Goal: Complete application form

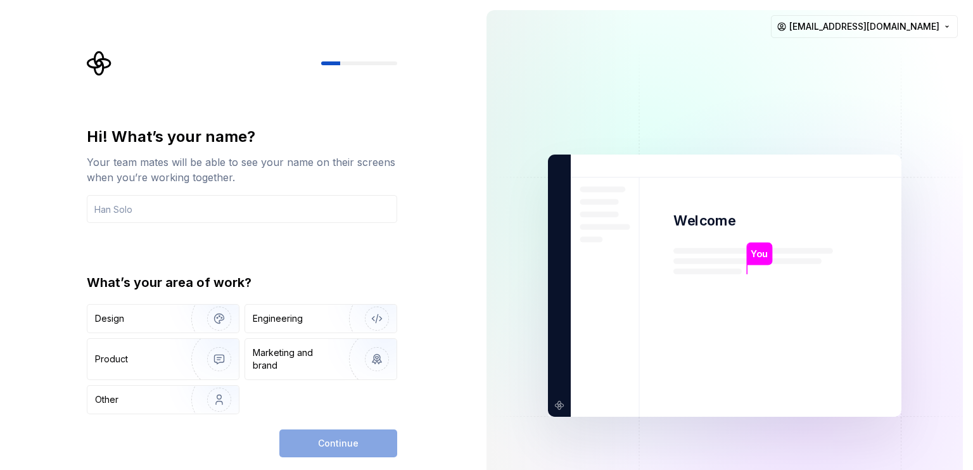
click at [181, 303] on div "What’s your area of work? Design Engineering Product Marketing and brand Other" at bounding box center [242, 344] width 310 height 141
click at [175, 319] on img "button" at bounding box center [210, 318] width 81 height 85
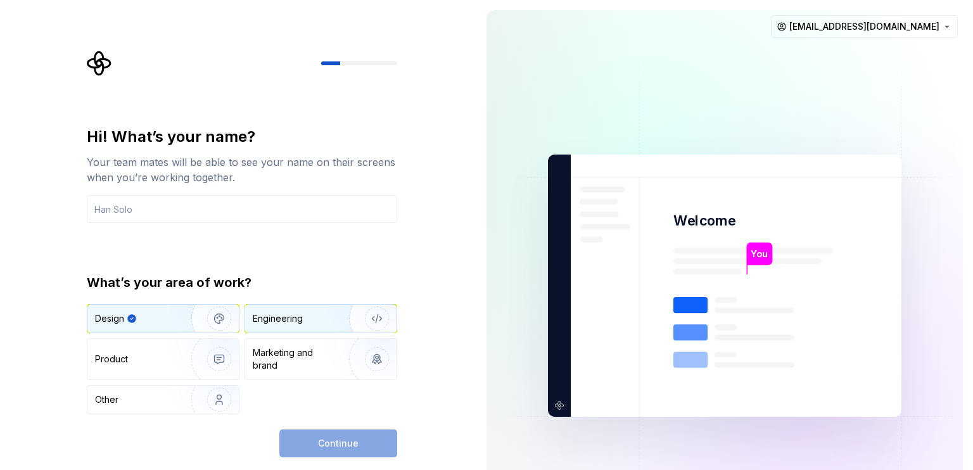
click at [276, 326] on div "Engineering" at bounding box center [320, 319] width 151 height 28
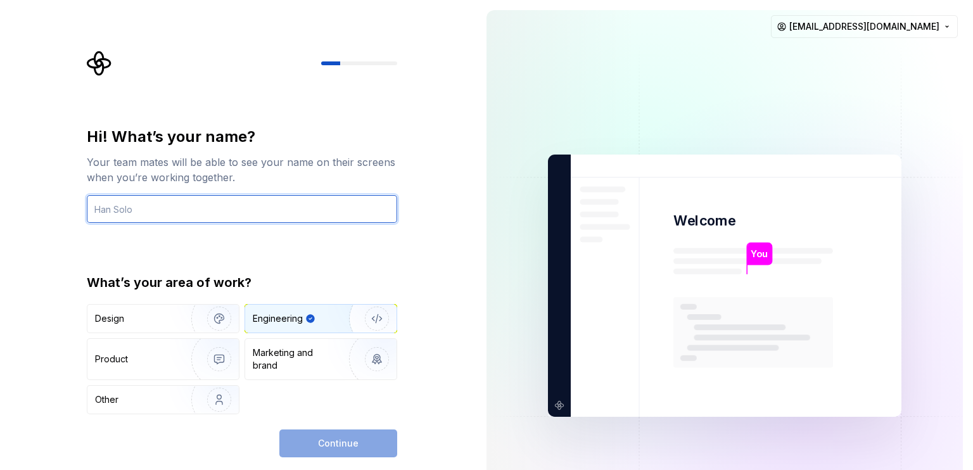
click at [220, 199] on input "text" at bounding box center [242, 209] width 310 height 28
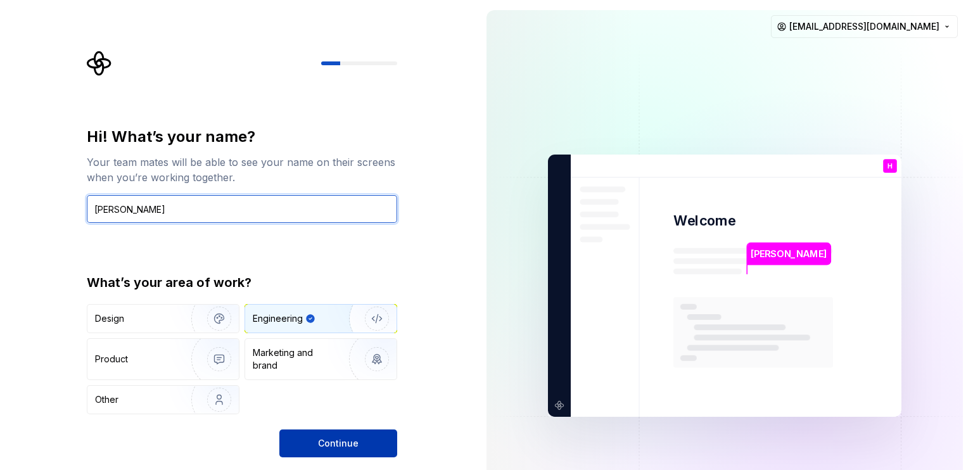
type input "[PERSON_NAME]"
click at [357, 441] on button "Continue" at bounding box center [338, 443] width 118 height 28
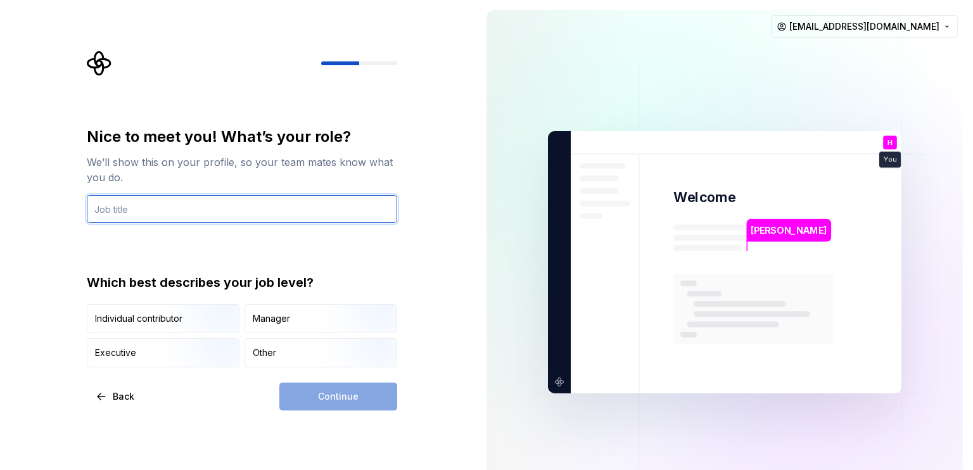
click at [260, 210] on input "text" at bounding box center [242, 209] width 310 height 28
type input "Python Developer"
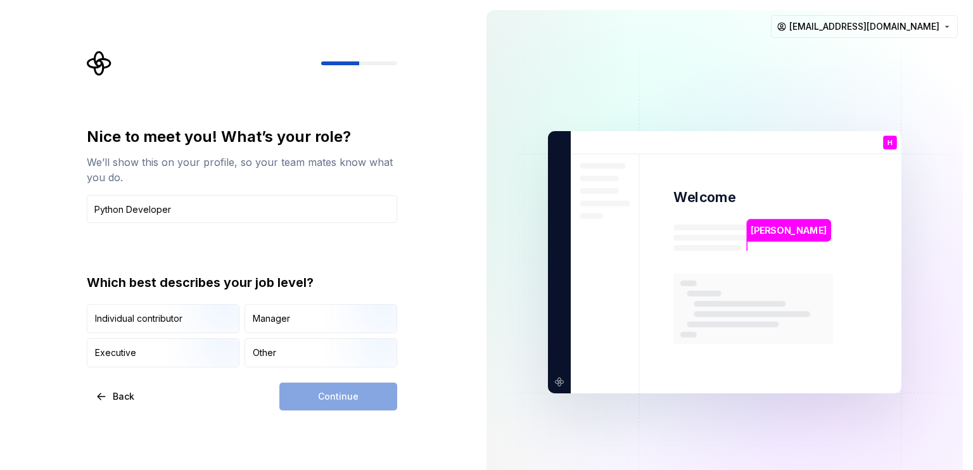
click at [307, 395] on div "Continue" at bounding box center [338, 397] width 118 height 28
click at [180, 315] on img "button" at bounding box center [208, 334] width 81 height 85
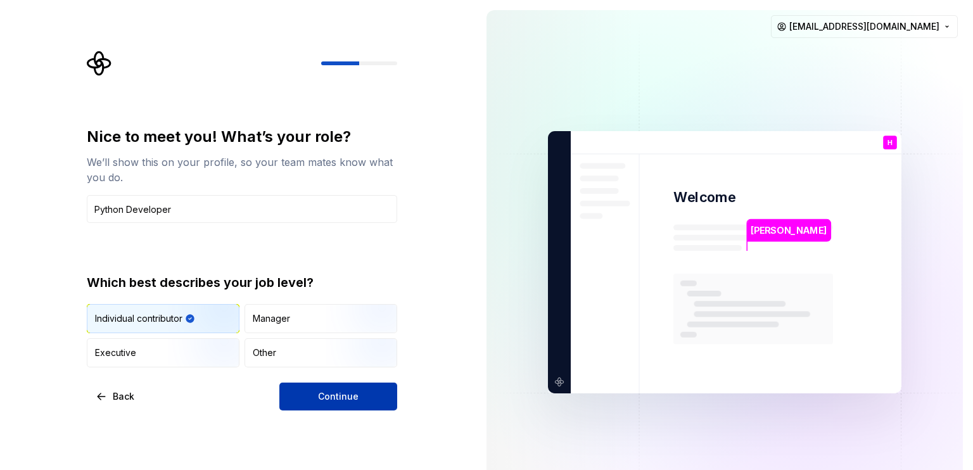
click at [338, 394] on span "Continue" at bounding box center [338, 396] width 41 height 13
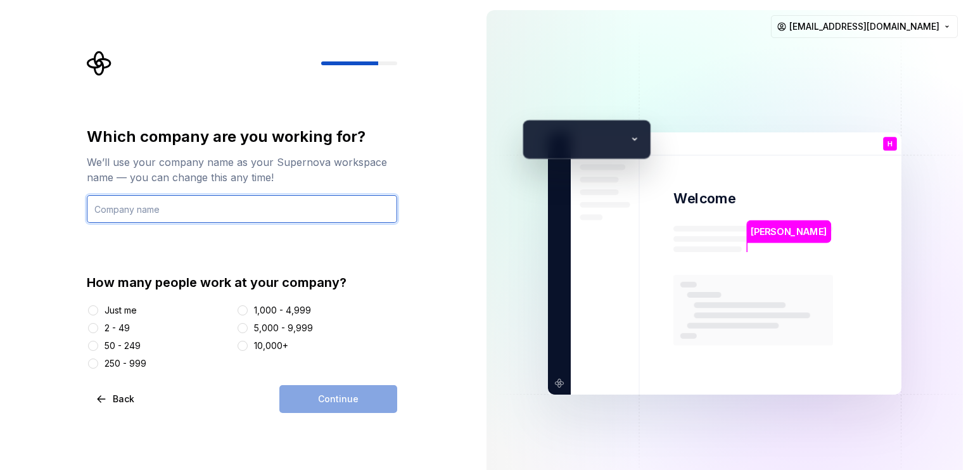
click at [177, 212] on input "text" at bounding box center [242, 209] width 310 height 28
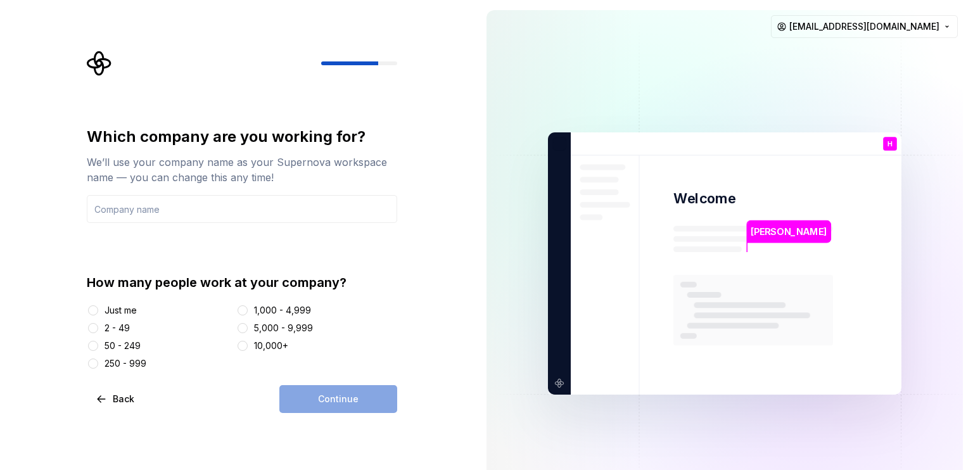
click at [193, 193] on div "Which company are you working for? We’ll use your company name as your Supernov…" at bounding box center [242, 175] width 310 height 96
click at [93, 311] on button "Just me" at bounding box center [93, 310] width 10 height 10
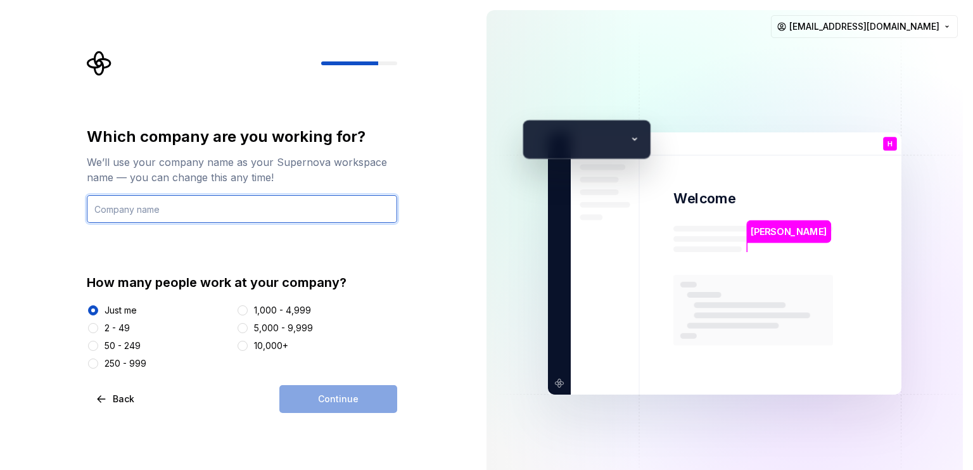
click at [149, 214] on input "text" at bounding box center [242, 209] width 310 height 28
type input "Self"
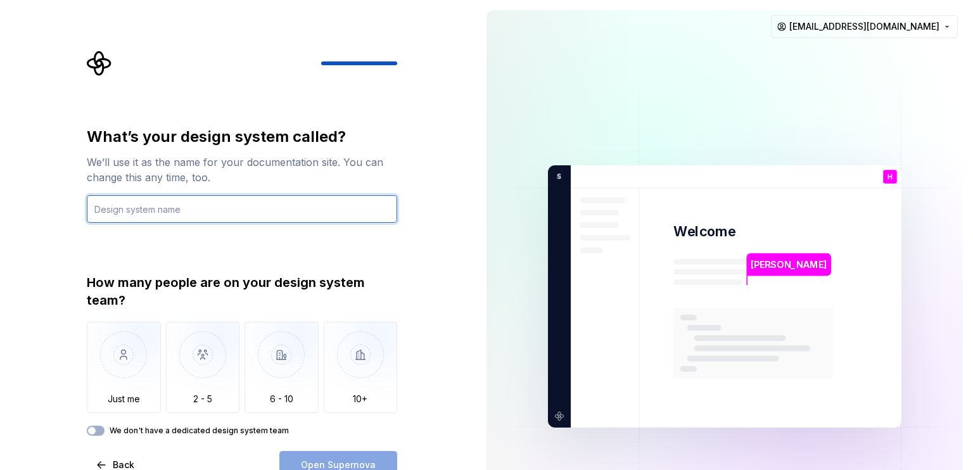
click at [236, 203] on input "text" at bounding box center [242, 209] width 310 height 28
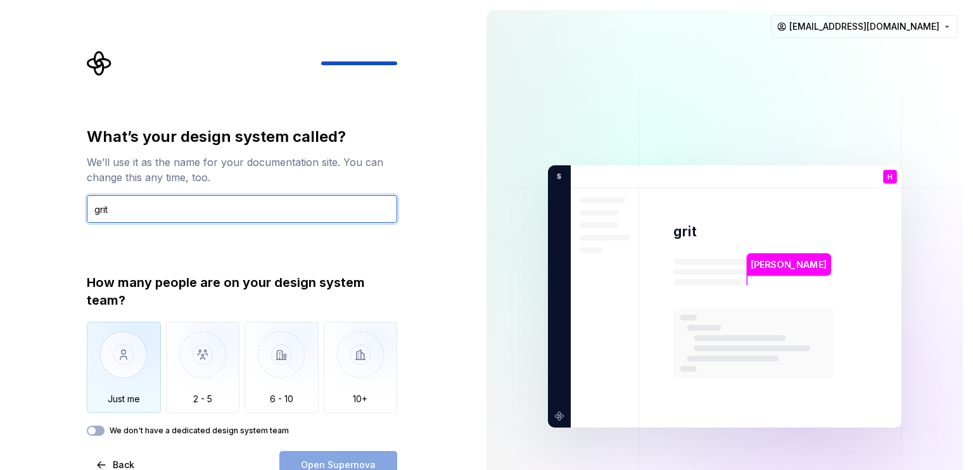
type input "grit"
click at [104, 379] on img "button" at bounding box center [124, 364] width 74 height 85
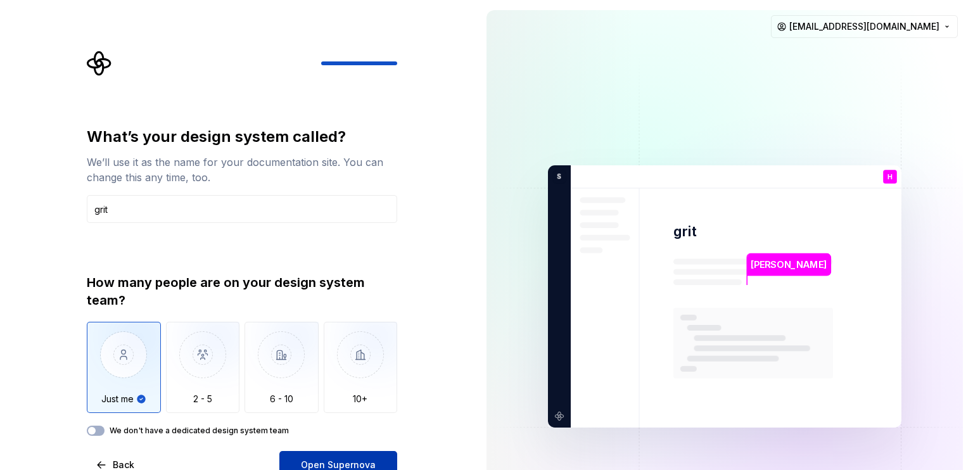
click at [329, 455] on button "Open Supernova" at bounding box center [338, 465] width 118 height 28
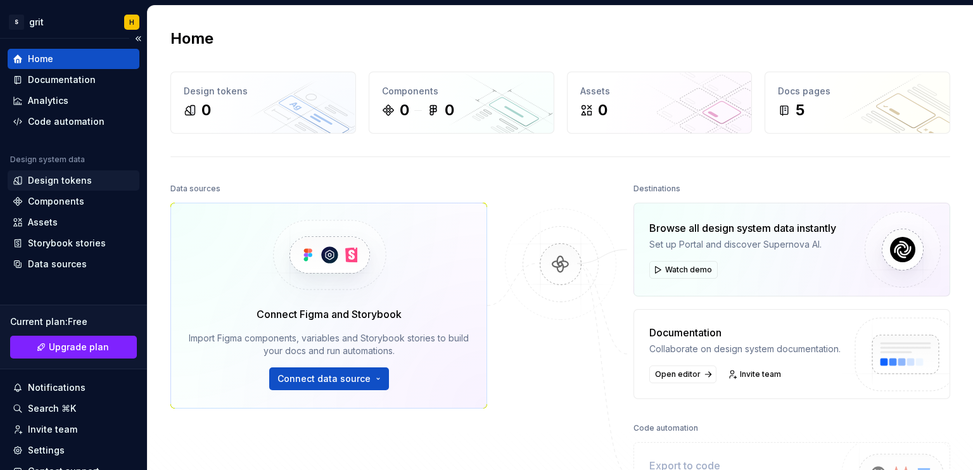
click at [67, 182] on div "Design tokens" at bounding box center [60, 180] width 64 height 13
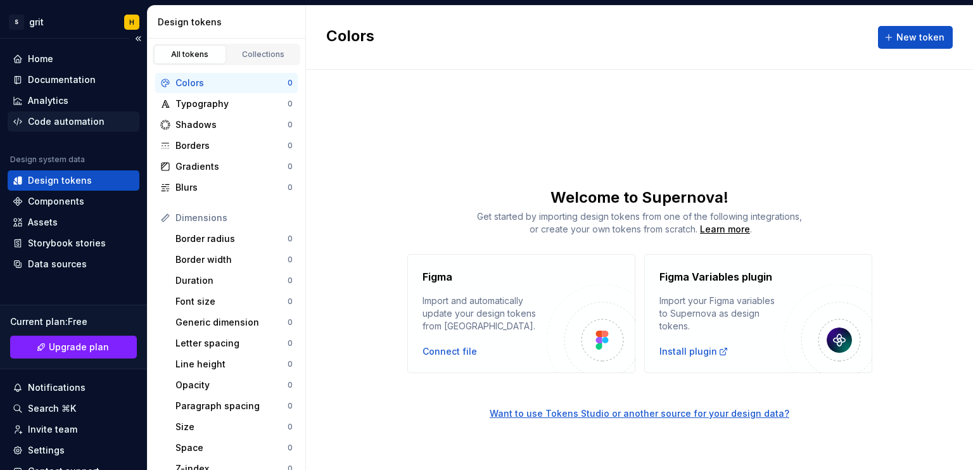
click at [46, 117] on div "Code automation" at bounding box center [66, 121] width 77 height 13
